Goal: Entertainment & Leisure: Consume media (video, audio)

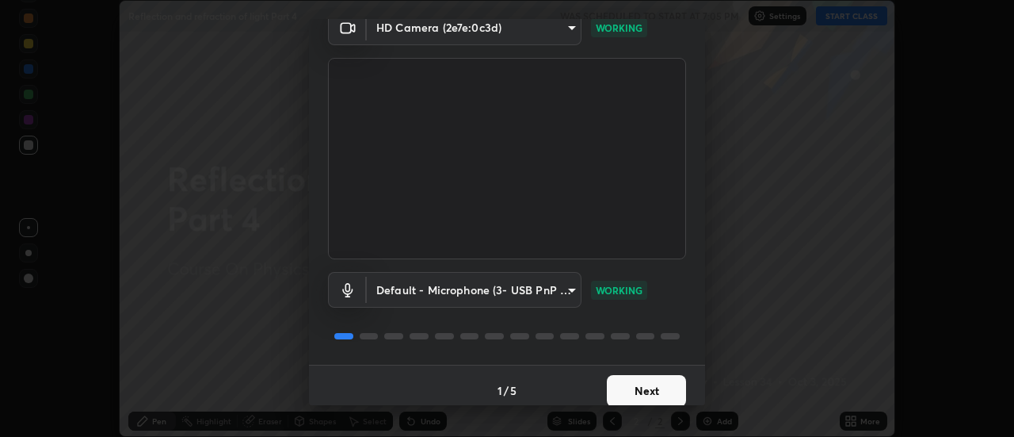
scroll to position [83, 0]
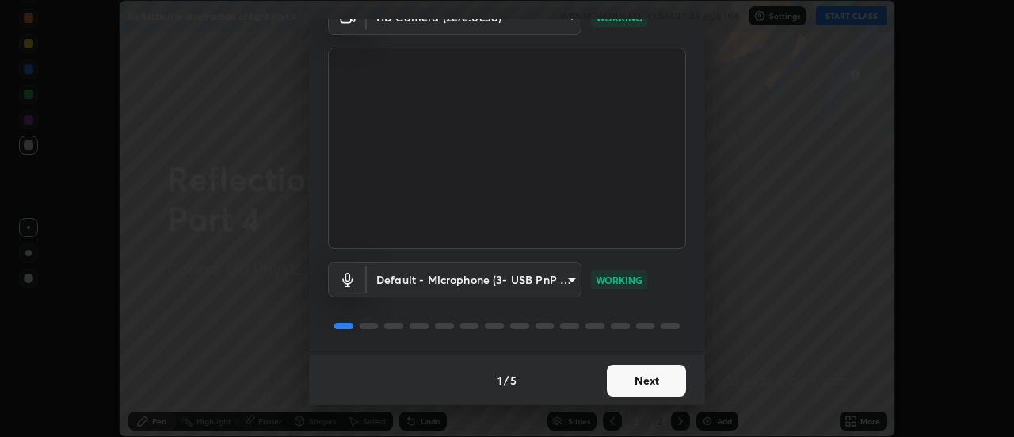
click at [643, 383] on button "Next" at bounding box center [646, 380] width 79 height 32
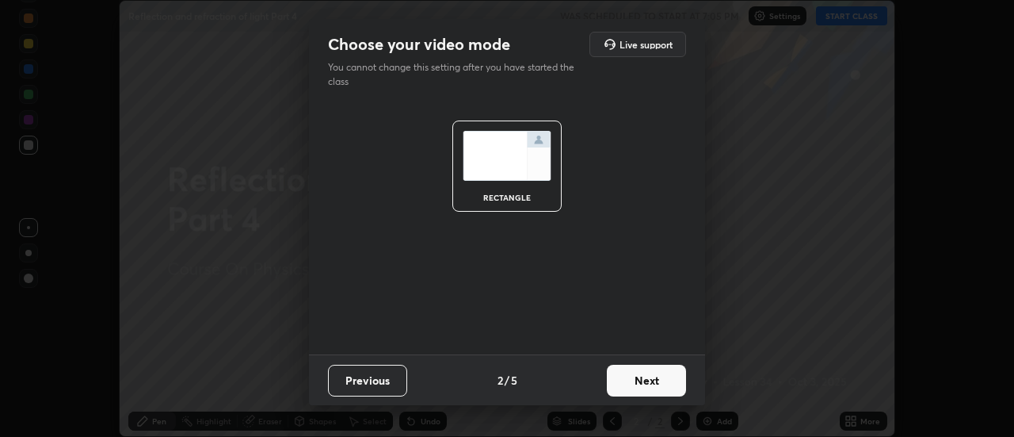
click at [646, 378] on button "Next" at bounding box center [646, 380] width 79 height 32
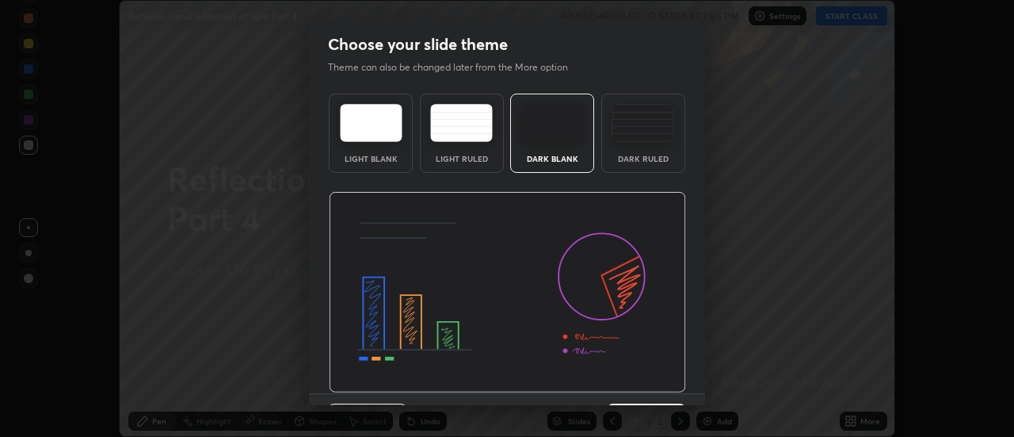
scroll to position [39, 0]
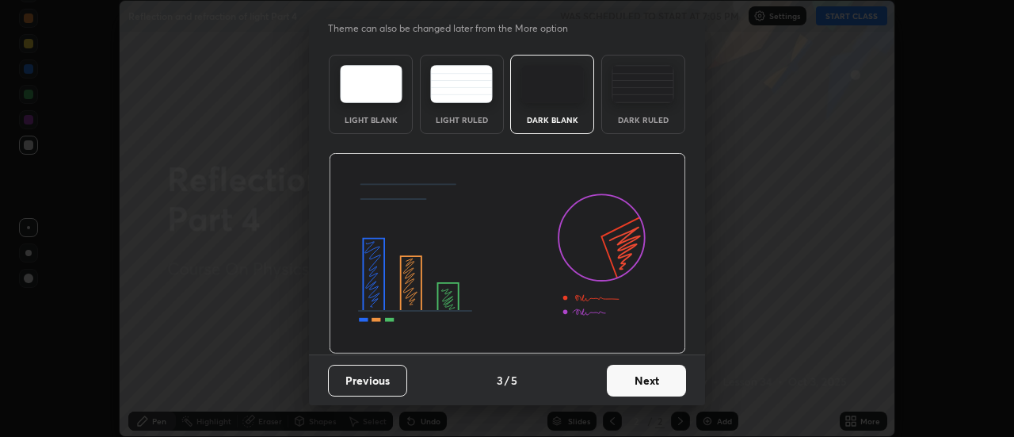
click at [644, 382] on button "Next" at bounding box center [646, 380] width 79 height 32
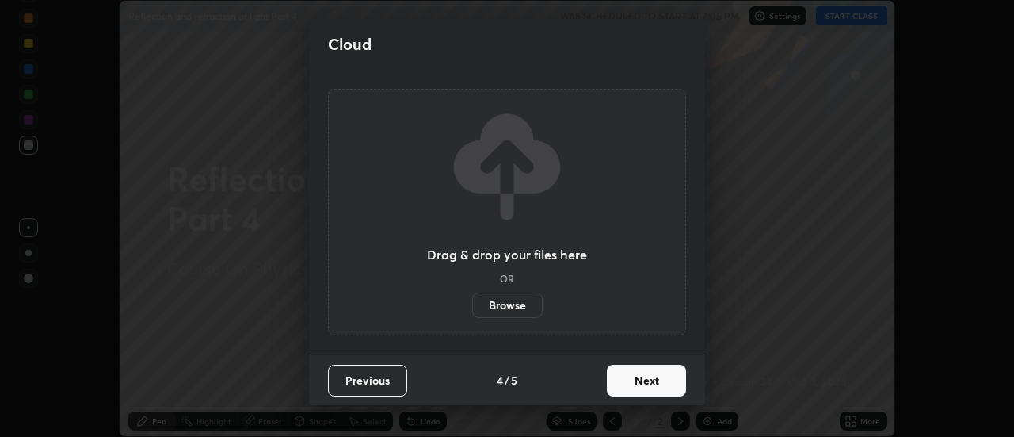
click at [641, 383] on button "Next" at bounding box center [646, 380] width 79 height 32
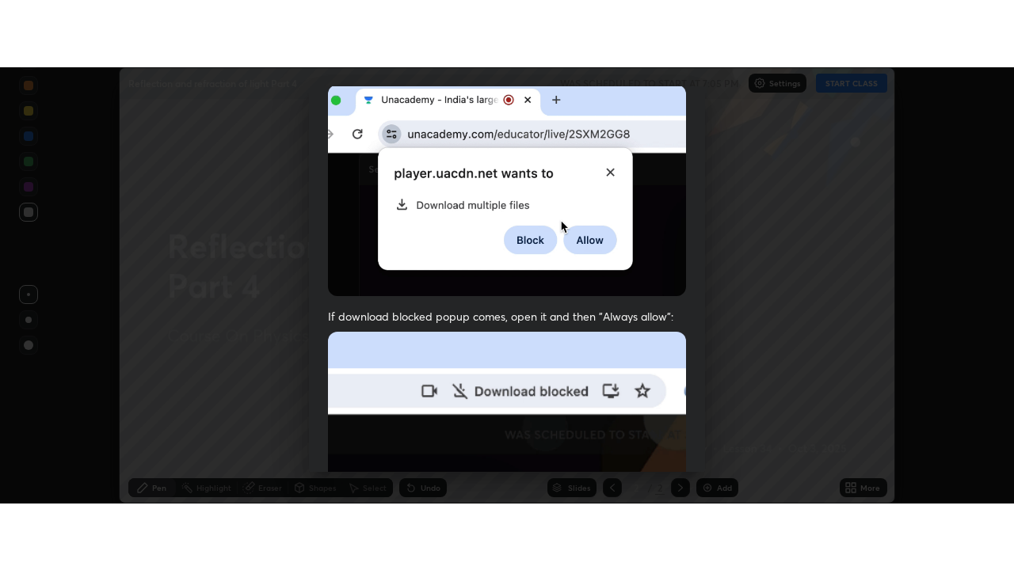
scroll to position [406, 0]
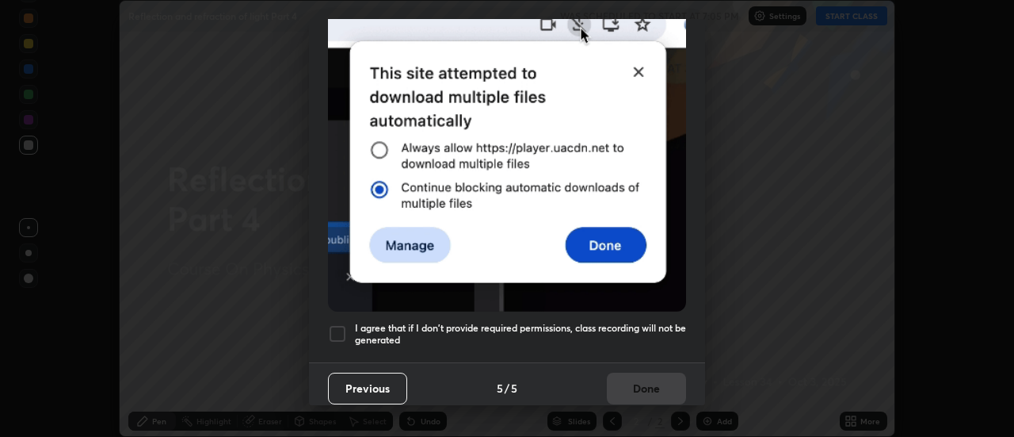
click at [582, 323] on h5 "I agree that if I don't provide required permissions, class recording will not …" at bounding box center [520, 334] width 331 height 25
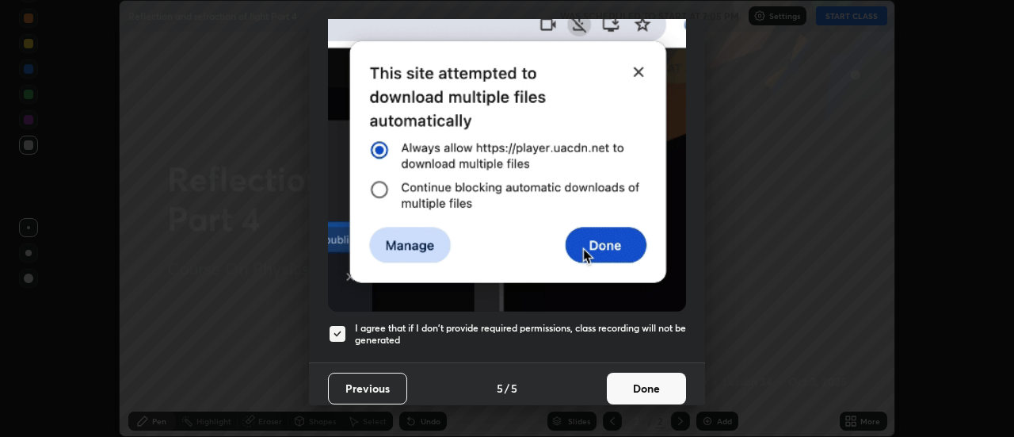
click at [626, 376] on button "Done" at bounding box center [646, 388] width 79 height 32
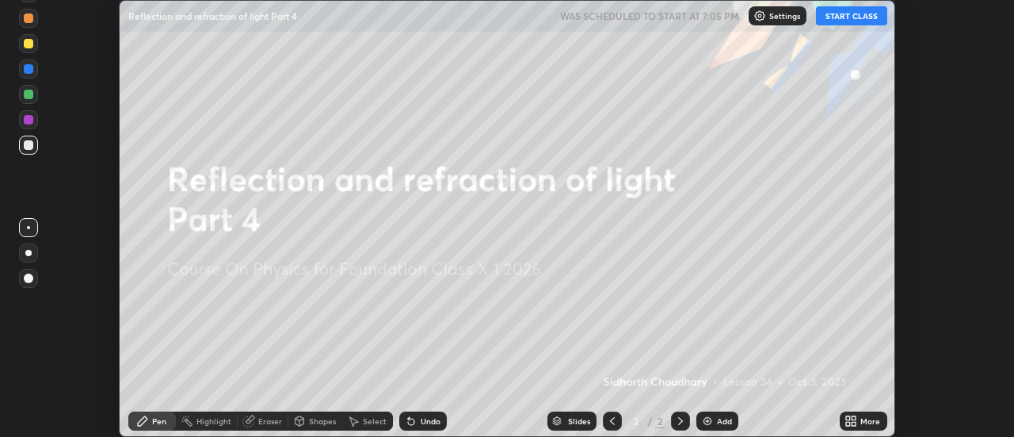
click at [849, 17] on button "START CLASS" at bounding box center [851, 15] width 71 height 19
click at [854, 418] on icon at bounding box center [854, 418] width 4 height 4
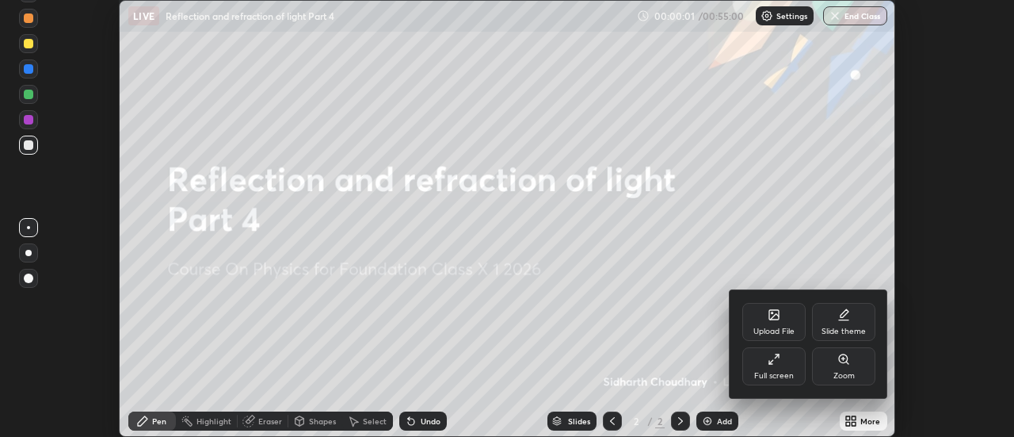
click at [791, 364] on div "Full screen" at bounding box center [773, 366] width 63 height 38
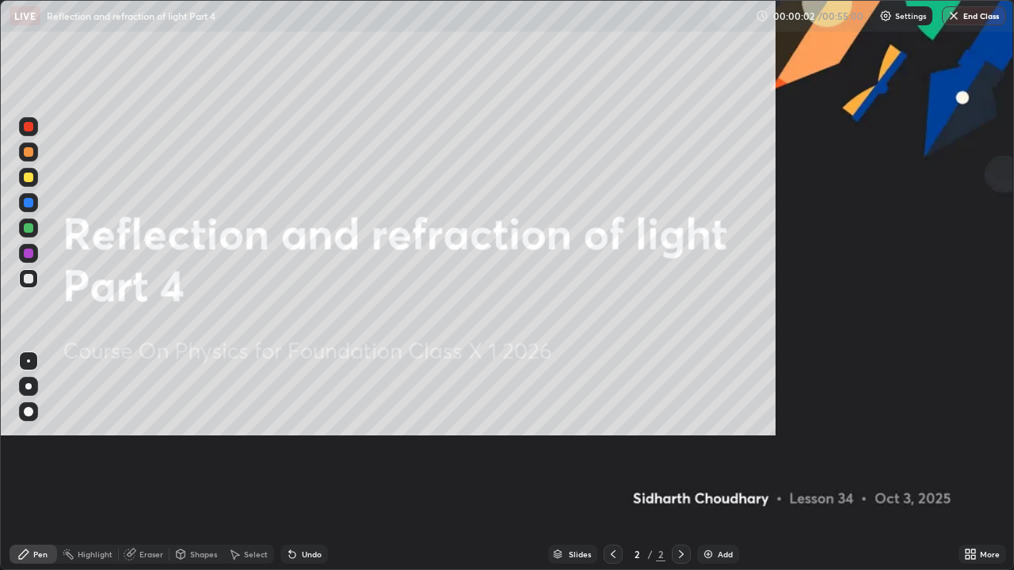
scroll to position [570, 1014]
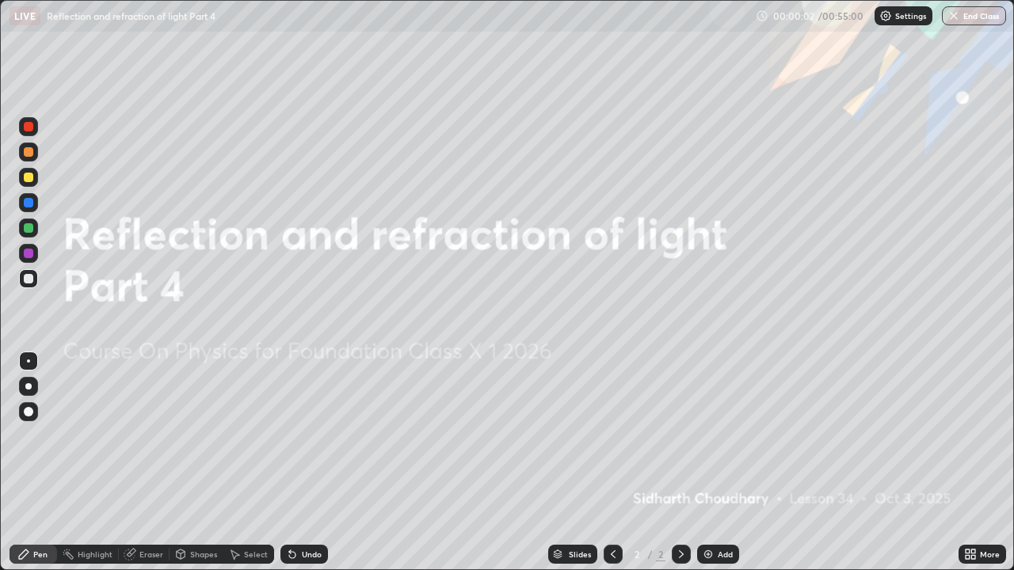
click at [718, 436] on div "Add" at bounding box center [725, 555] width 15 height 8
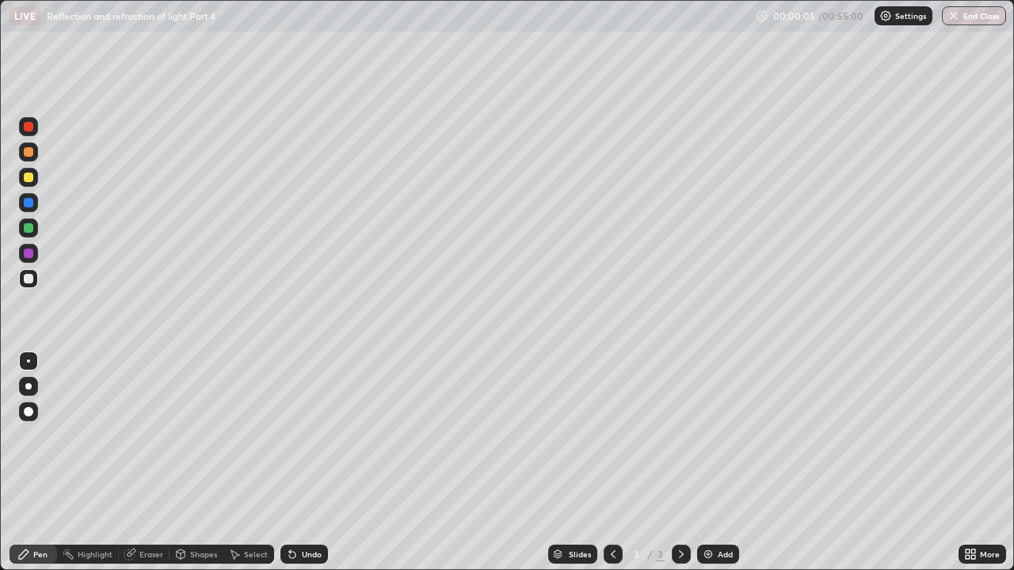
click at [31, 395] on div at bounding box center [28, 386] width 19 height 19
click at [29, 386] on div at bounding box center [28, 386] width 6 height 6
click at [32, 156] on div at bounding box center [28, 152] width 19 height 19
click at [27, 177] on div at bounding box center [29, 178] width 10 height 10
click at [31, 153] on div at bounding box center [29, 152] width 10 height 10
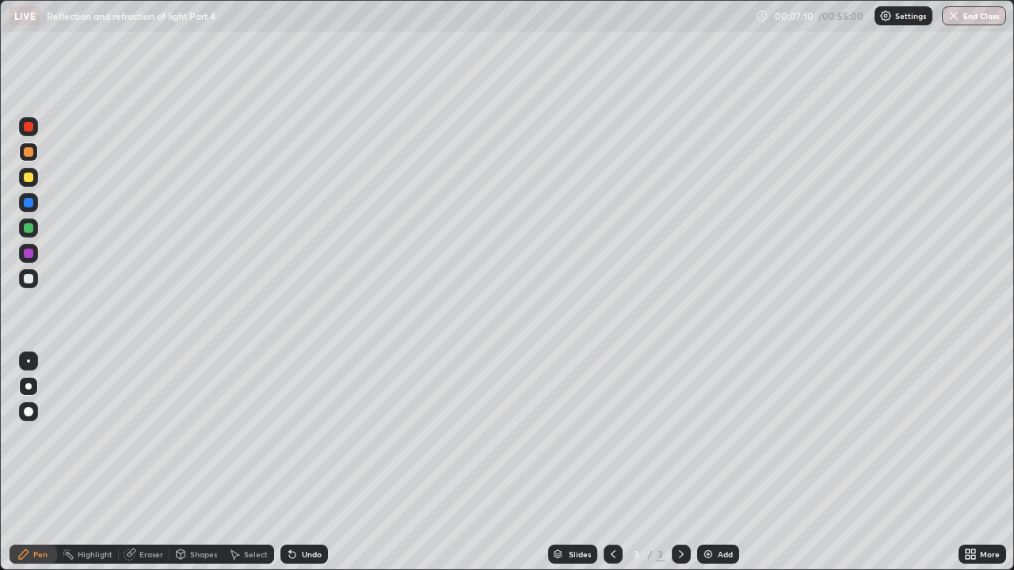
click at [32, 180] on div at bounding box center [29, 178] width 10 height 10
click at [27, 154] on div at bounding box center [29, 152] width 10 height 10
click at [32, 178] on div at bounding box center [29, 178] width 10 height 10
click at [29, 153] on div at bounding box center [29, 152] width 10 height 10
click at [31, 177] on div at bounding box center [29, 178] width 10 height 10
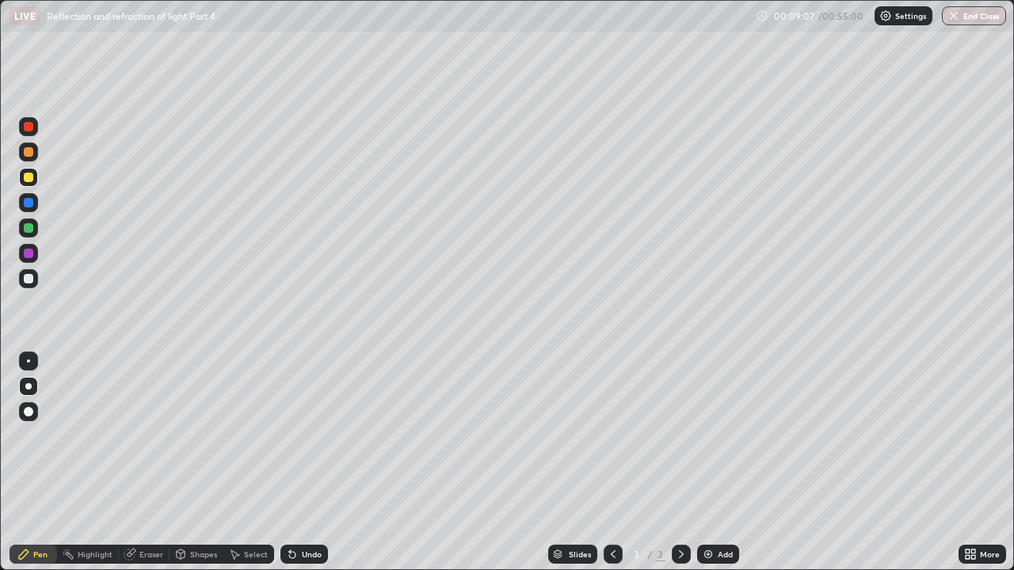
click at [30, 151] on div at bounding box center [29, 152] width 10 height 10
click at [29, 150] on div at bounding box center [29, 152] width 10 height 10
click at [29, 387] on div at bounding box center [28, 386] width 6 height 6
click at [29, 177] on div at bounding box center [29, 178] width 10 height 10
click at [307, 436] on div "Undo" at bounding box center [312, 555] width 20 height 8
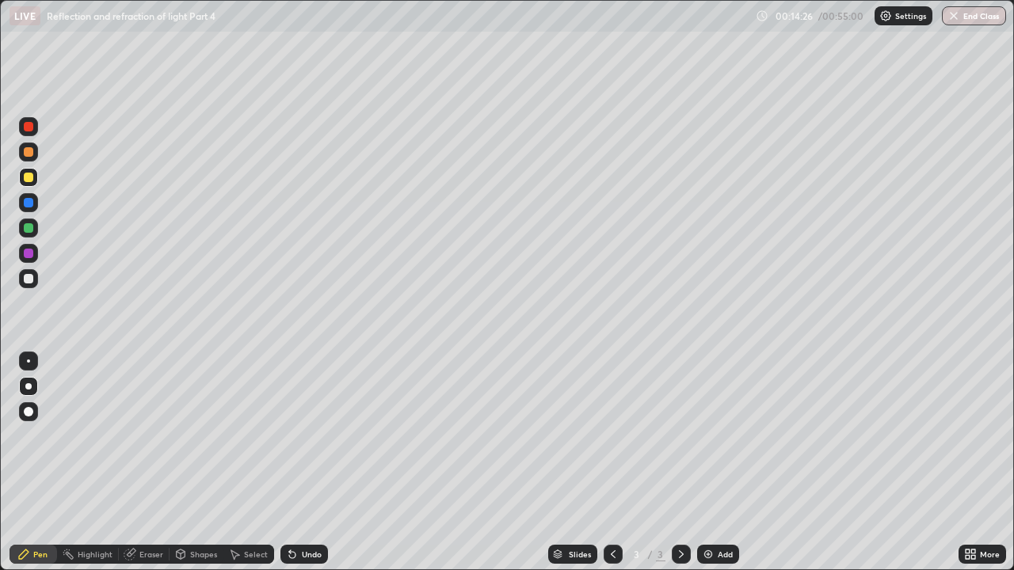
click at [720, 436] on div "Add" at bounding box center [725, 555] width 15 height 8
click at [29, 279] on div at bounding box center [29, 279] width 10 height 10
click at [194, 436] on div "Shapes" at bounding box center [203, 555] width 27 height 8
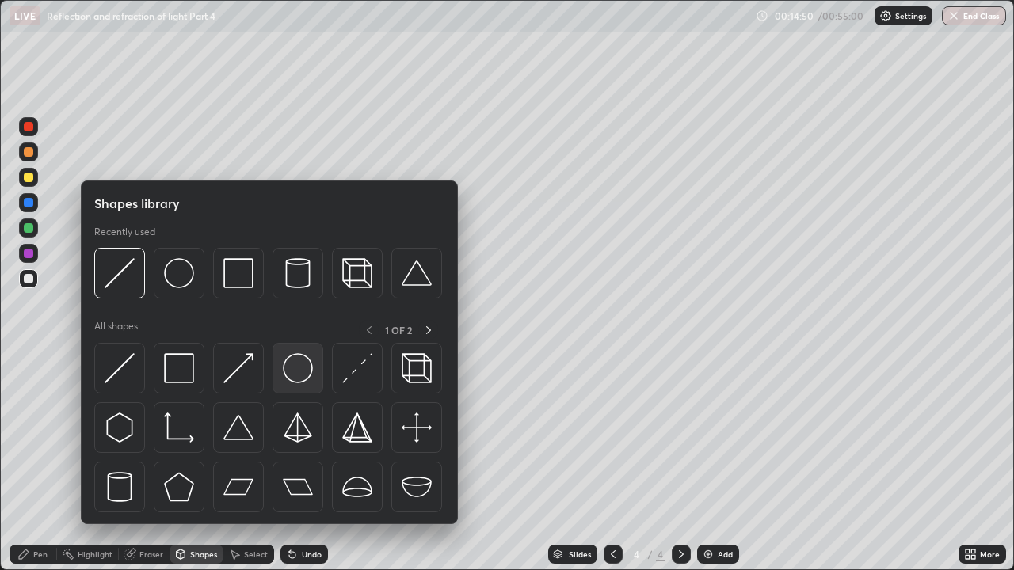
click at [299, 369] on img at bounding box center [298, 368] width 30 height 30
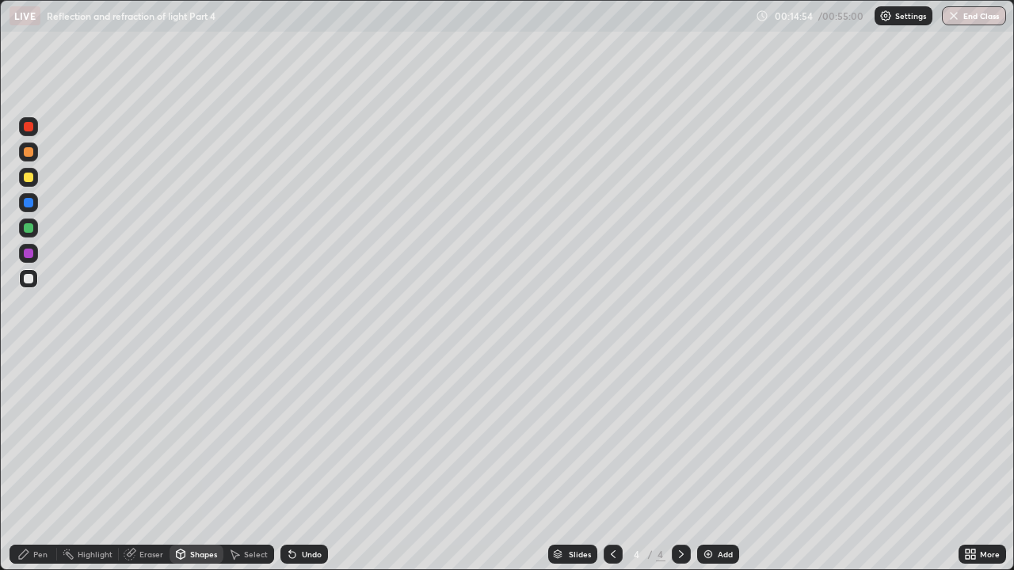
click at [27, 177] on div at bounding box center [29, 178] width 10 height 10
click at [302, 436] on div "Undo" at bounding box center [312, 555] width 20 height 8
click at [47, 436] on div "Pen" at bounding box center [40, 555] width 14 height 8
click at [29, 227] on div at bounding box center [29, 228] width 10 height 10
click at [30, 151] on div at bounding box center [29, 152] width 10 height 10
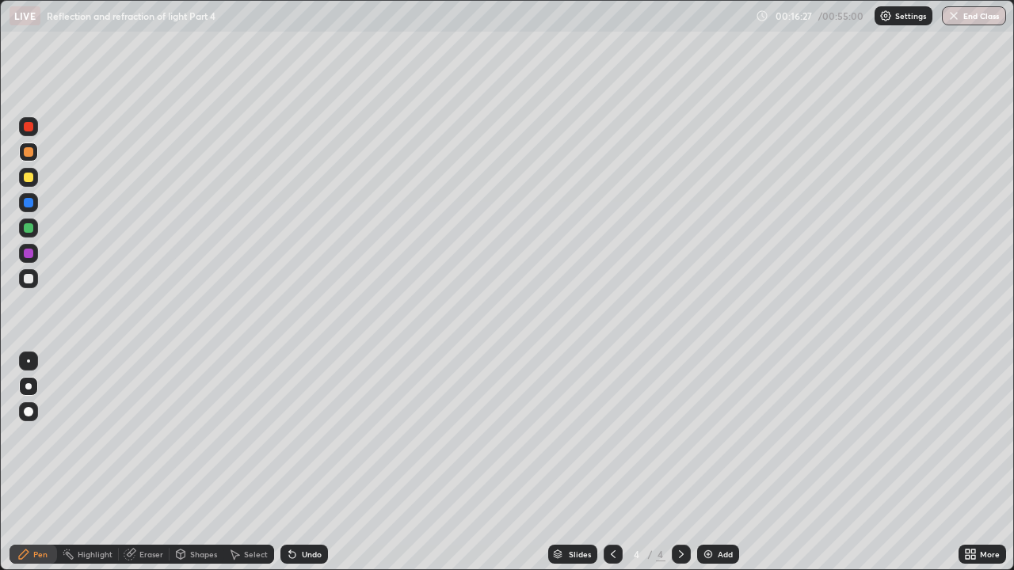
click at [28, 280] on div at bounding box center [29, 279] width 10 height 10
click at [28, 151] on div at bounding box center [29, 152] width 10 height 10
click at [30, 282] on div at bounding box center [29, 279] width 10 height 10
click at [25, 151] on div at bounding box center [29, 152] width 10 height 10
click at [711, 436] on img at bounding box center [708, 554] width 13 height 13
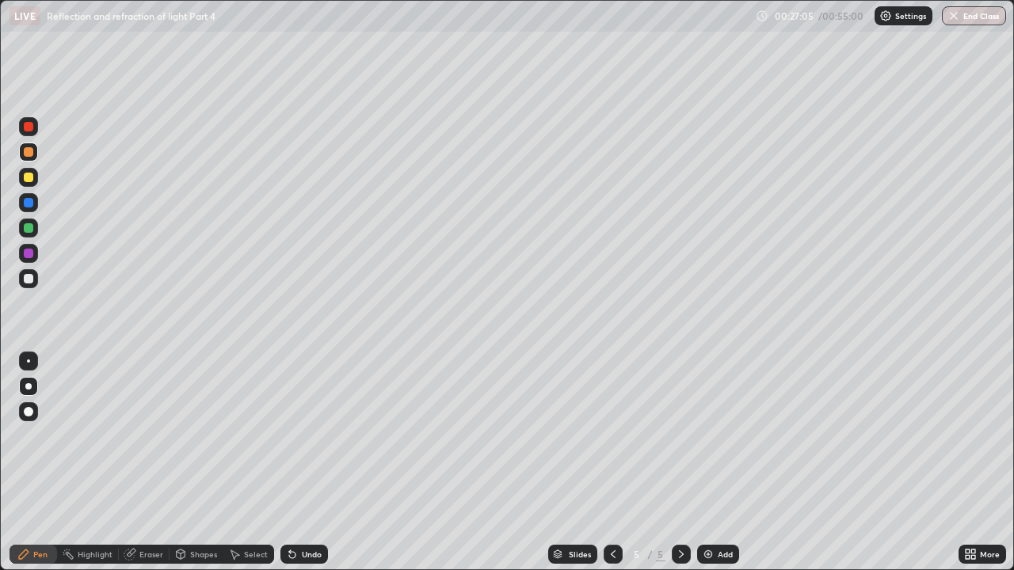
click at [29, 282] on div at bounding box center [29, 279] width 10 height 10
click at [30, 152] on div at bounding box center [29, 152] width 10 height 10
click at [32, 175] on div at bounding box center [29, 178] width 10 height 10
click at [305, 436] on div "Undo" at bounding box center [312, 555] width 20 height 8
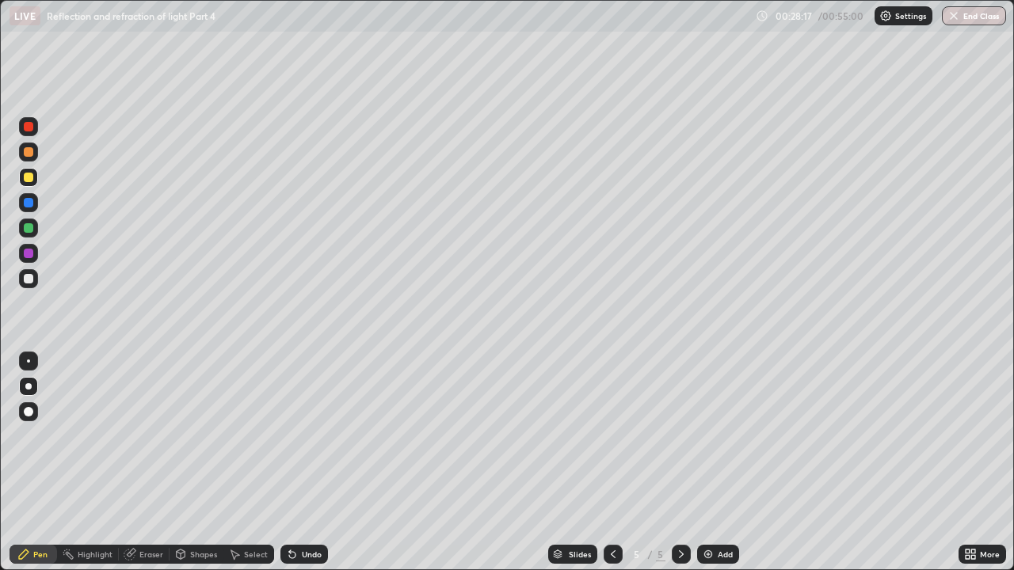
click at [304, 436] on div "Undo" at bounding box center [304, 554] width 48 height 19
click at [306, 436] on div "Undo" at bounding box center [304, 554] width 48 height 19
click at [307, 436] on div "Undo" at bounding box center [304, 554] width 48 height 19
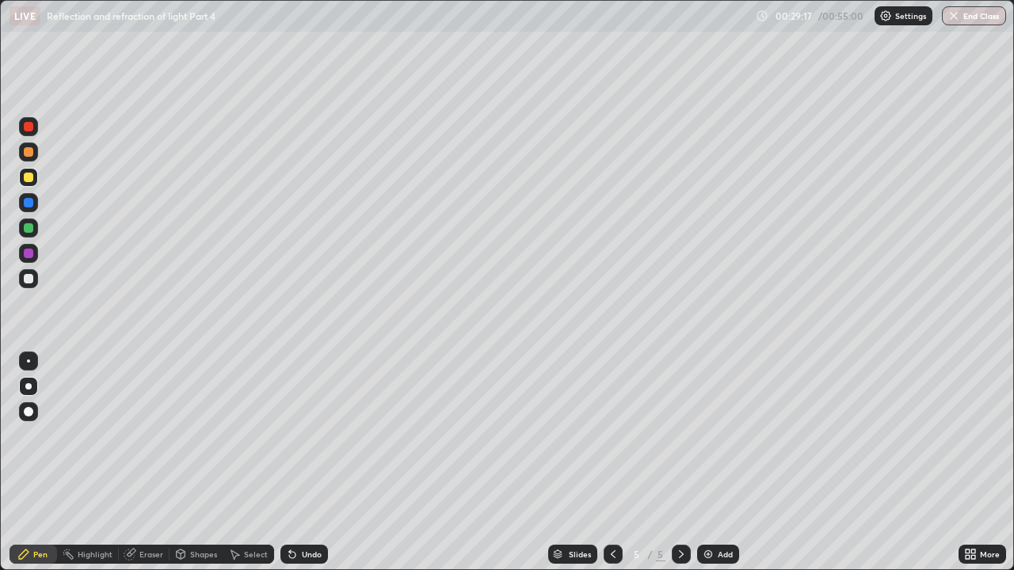
click at [29, 178] on div at bounding box center [29, 178] width 10 height 10
click at [30, 201] on div at bounding box center [29, 203] width 10 height 10
click at [28, 226] on div at bounding box center [29, 228] width 10 height 10
click at [25, 174] on div at bounding box center [29, 178] width 10 height 10
click at [29, 200] on div at bounding box center [29, 203] width 10 height 10
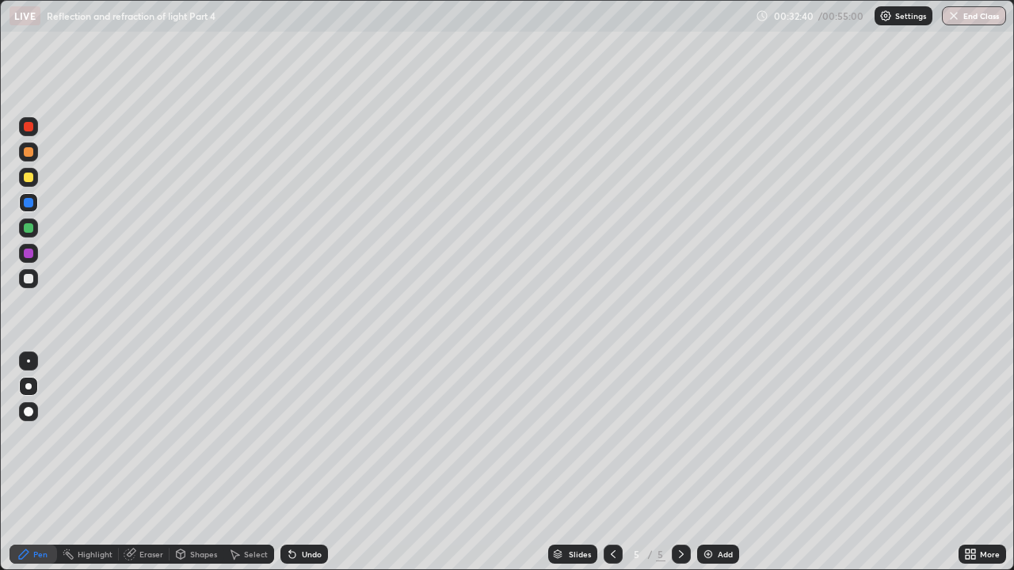
click at [31, 177] on div at bounding box center [29, 178] width 10 height 10
click at [27, 226] on div at bounding box center [29, 228] width 10 height 10
click at [32, 177] on div at bounding box center [29, 178] width 10 height 10
click at [28, 227] on div at bounding box center [29, 228] width 10 height 10
click at [31, 177] on div at bounding box center [29, 178] width 10 height 10
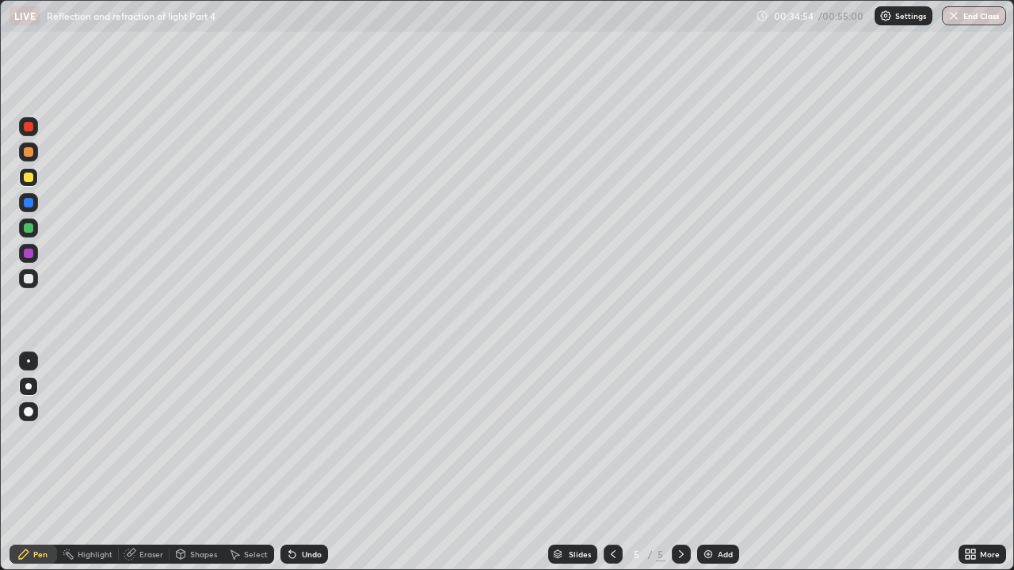
click at [29, 176] on div at bounding box center [29, 178] width 10 height 10
click at [32, 210] on div at bounding box center [28, 202] width 19 height 19
click at [30, 228] on div at bounding box center [29, 228] width 10 height 10
click at [30, 177] on div at bounding box center [29, 178] width 10 height 10
click at [29, 281] on div at bounding box center [29, 279] width 10 height 10
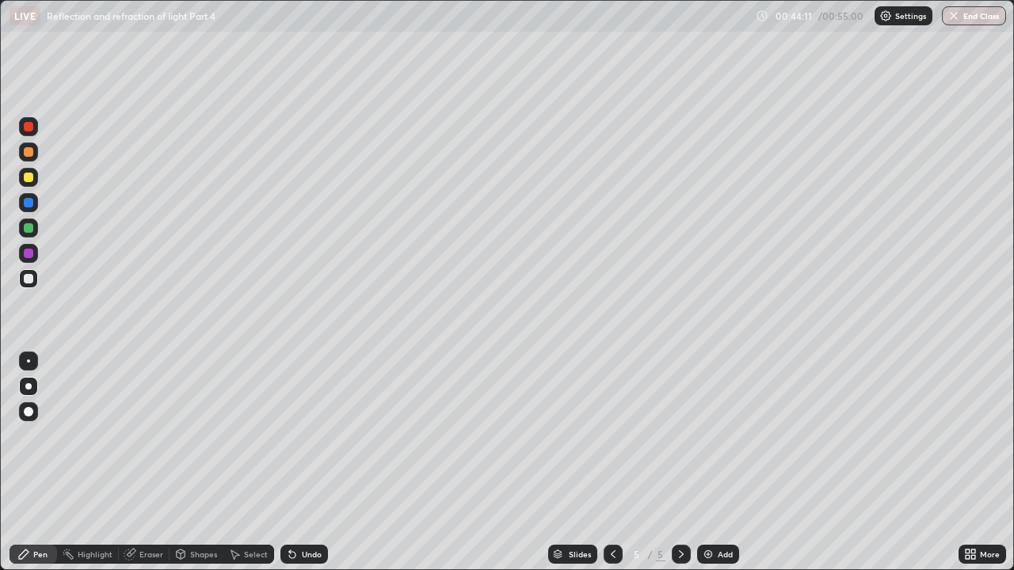
click at [720, 436] on div "Add" at bounding box center [718, 554] width 42 height 19
click at [29, 279] on div at bounding box center [29, 279] width 10 height 10
click at [32, 179] on div at bounding box center [29, 178] width 10 height 10
click at [29, 277] on div at bounding box center [29, 279] width 10 height 10
click at [29, 219] on div at bounding box center [28, 228] width 19 height 19
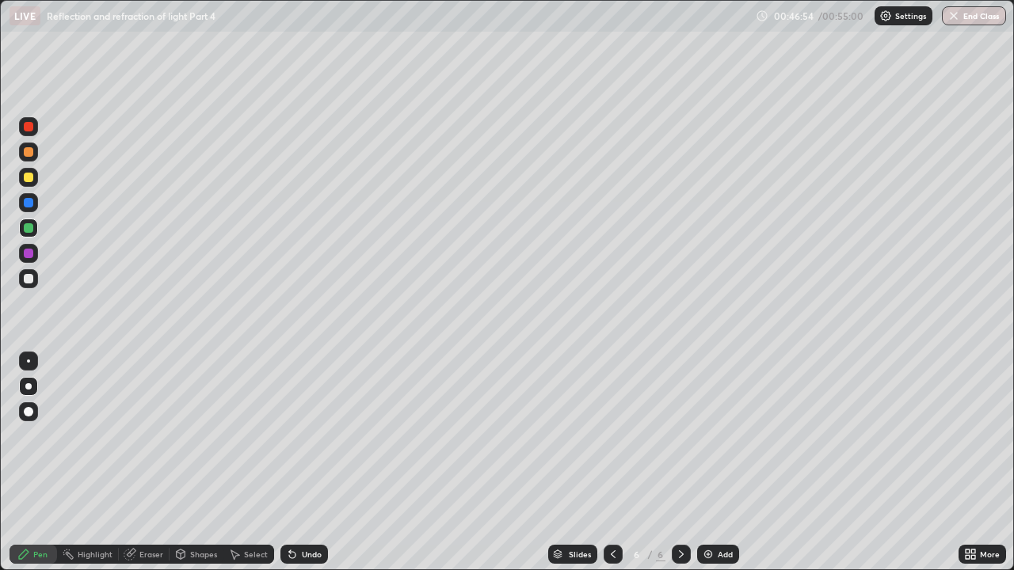
click at [142, 436] on div "Eraser" at bounding box center [151, 555] width 24 height 8
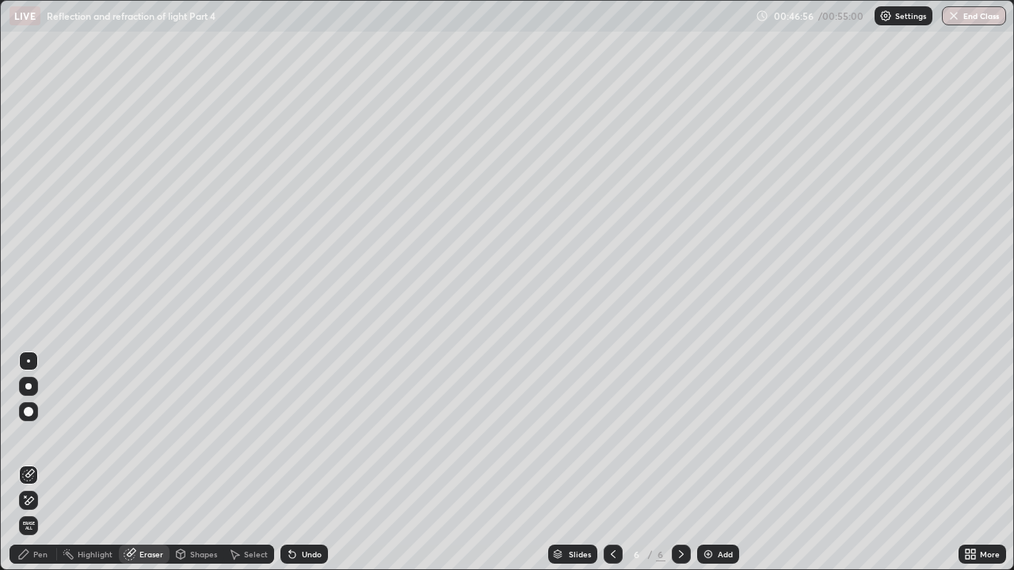
click at [30, 412] on div at bounding box center [29, 412] width 10 height 10
click at [41, 436] on div "Pen" at bounding box center [40, 555] width 14 height 8
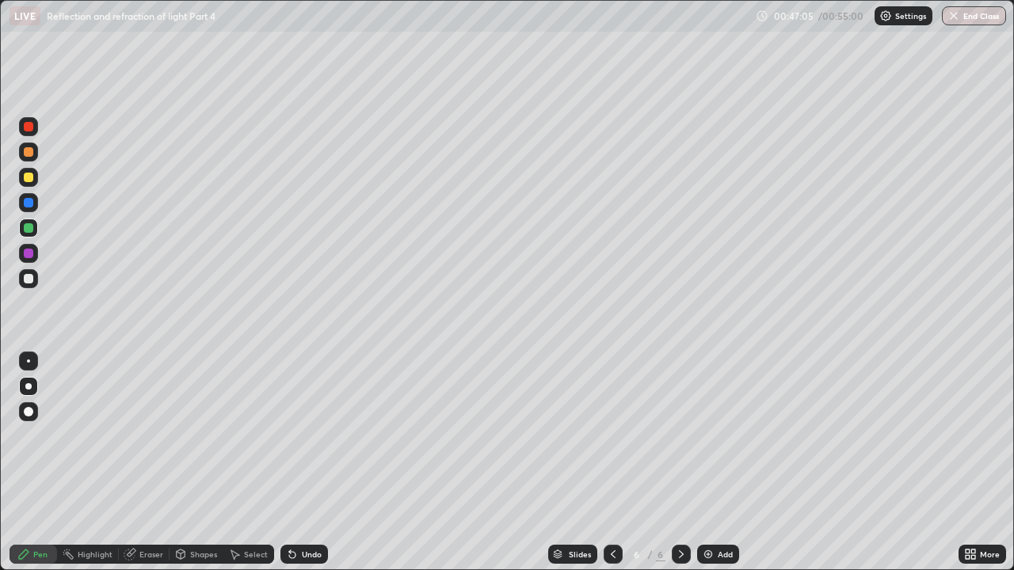
click at [31, 385] on div at bounding box center [28, 386] width 6 height 6
click at [25, 280] on div at bounding box center [29, 279] width 10 height 10
click at [26, 177] on div at bounding box center [29, 178] width 10 height 10
click at [26, 154] on div at bounding box center [29, 152] width 10 height 10
click at [29, 276] on div at bounding box center [29, 279] width 10 height 10
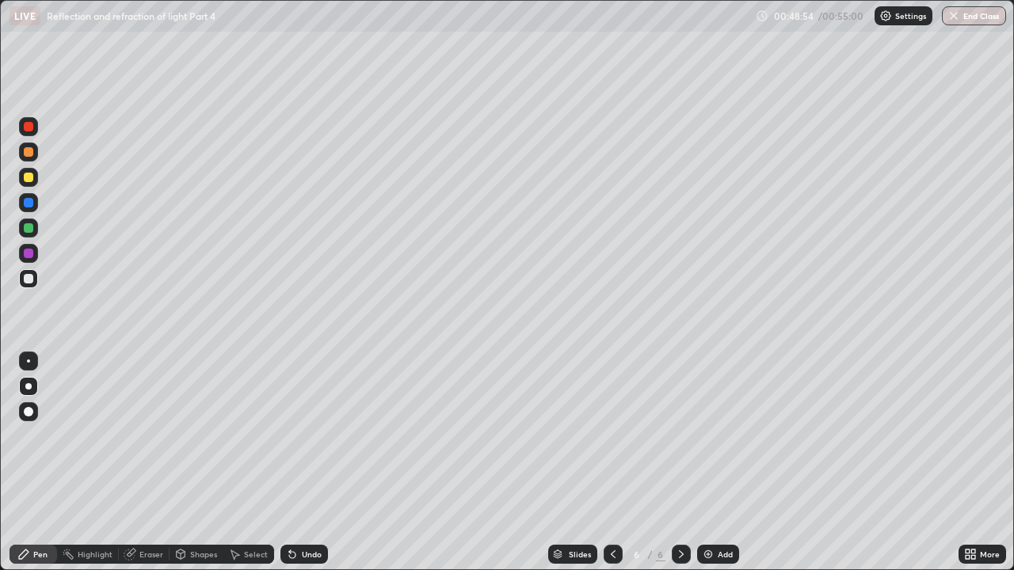
click at [29, 171] on div at bounding box center [28, 177] width 19 height 19
click at [29, 155] on div at bounding box center [29, 152] width 10 height 10
click at [724, 436] on div "Add" at bounding box center [718, 554] width 42 height 19
click at [29, 281] on div at bounding box center [29, 279] width 10 height 10
click at [31, 177] on div at bounding box center [29, 178] width 10 height 10
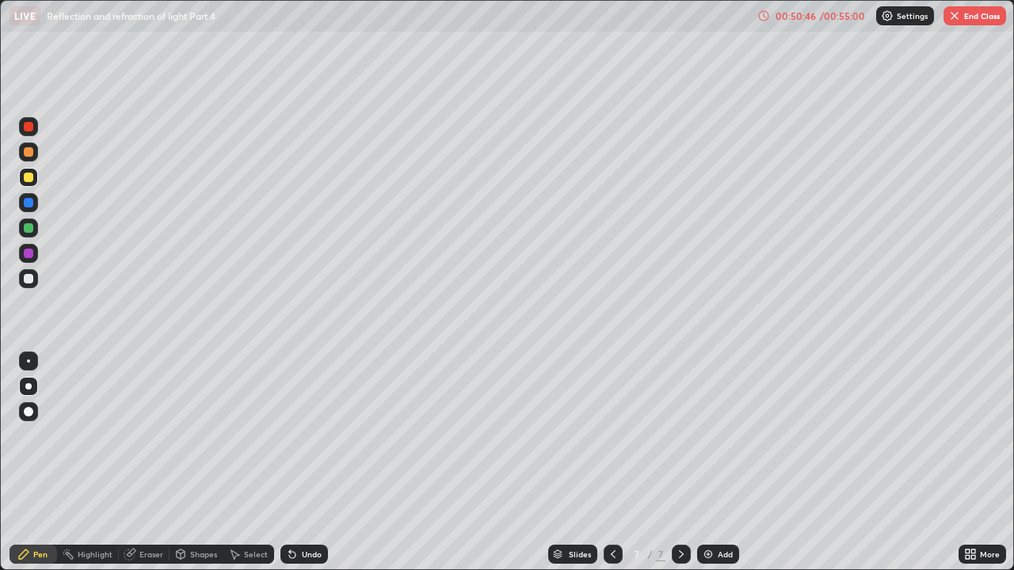
click at [29, 228] on div at bounding box center [29, 228] width 10 height 10
click at [28, 204] on div at bounding box center [29, 203] width 10 height 10
click at [29, 274] on div at bounding box center [29, 279] width 10 height 10
click at [29, 152] on div at bounding box center [29, 152] width 10 height 10
click at [28, 177] on div at bounding box center [29, 178] width 10 height 10
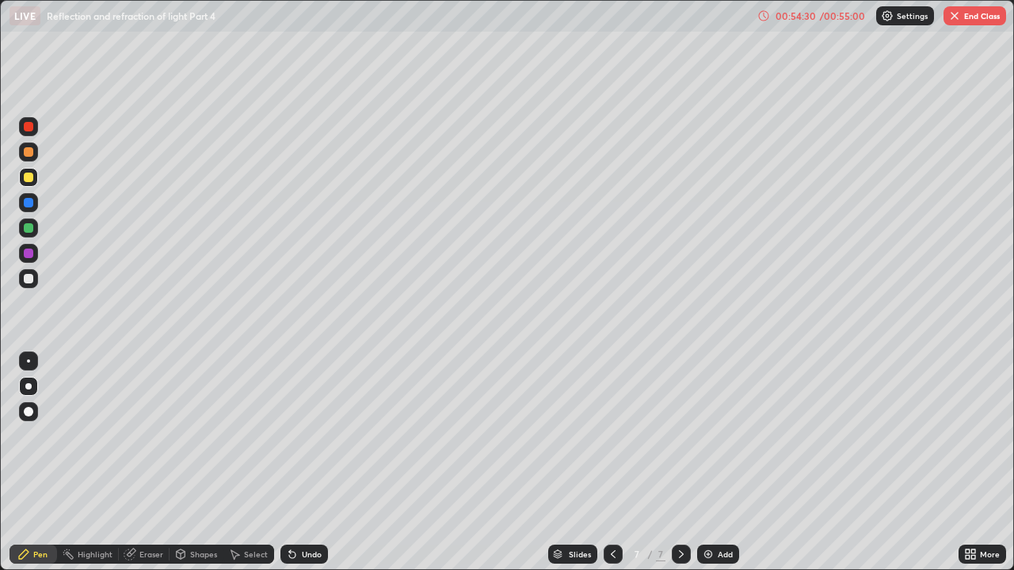
click at [969, 16] on button "End Class" at bounding box center [975, 15] width 63 height 19
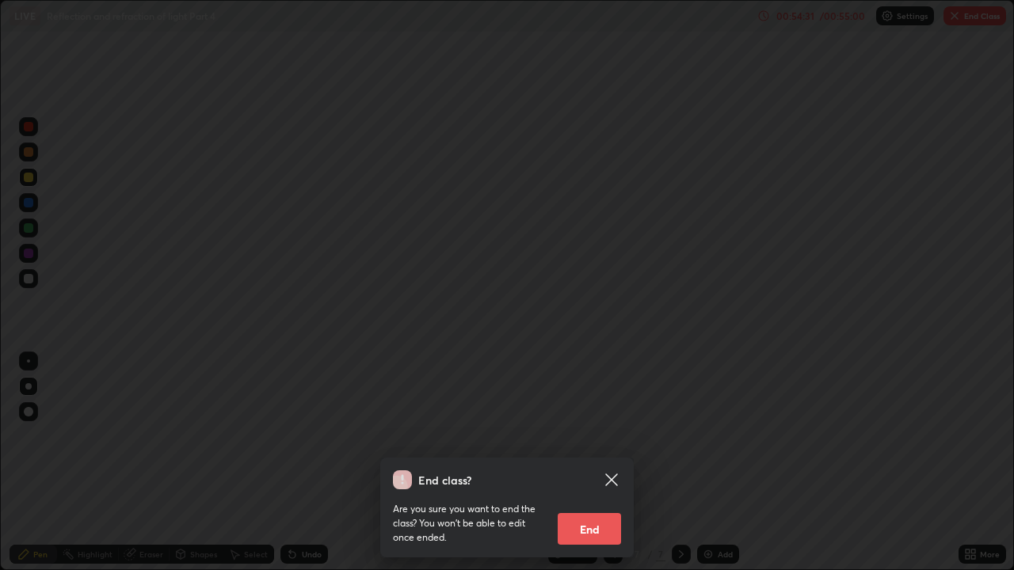
click at [595, 436] on button "End" at bounding box center [589, 529] width 63 height 32
